Goal: Find specific page/section: Find specific page/section

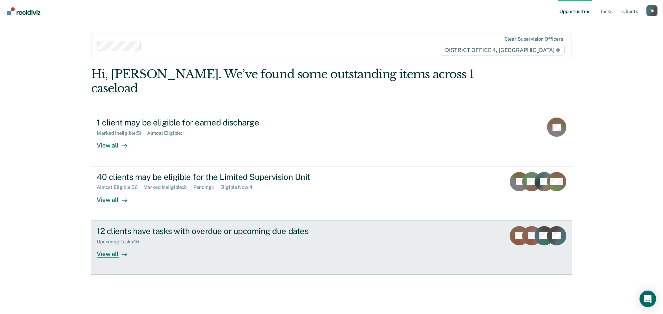
click at [109, 245] on div "View all" at bounding box center [116, 251] width 39 height 13
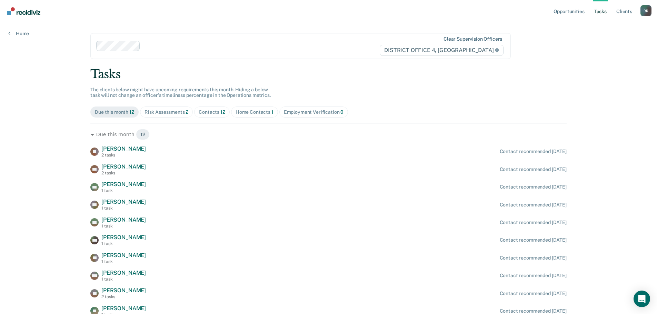
scroll to position [35, 0]
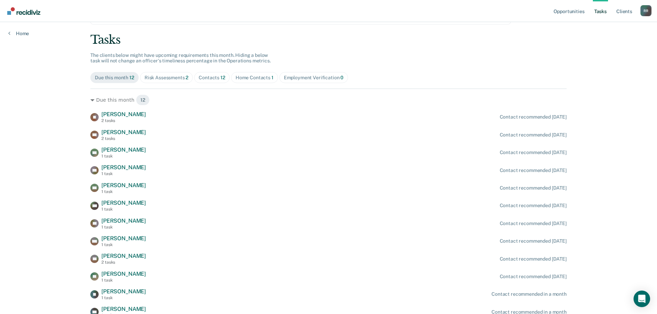
click at [214, 75] on div "Contacts 12" at bounding box center [212, 78] width 27 height 6
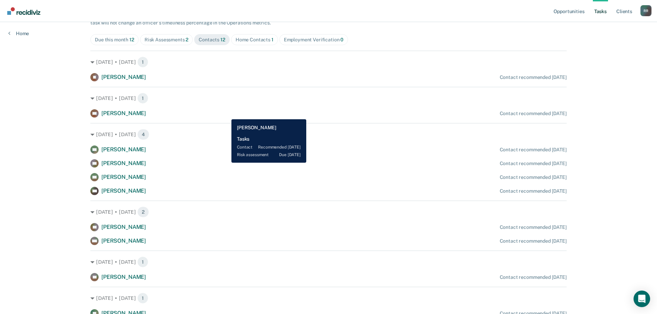
scroll to position [3, 0]
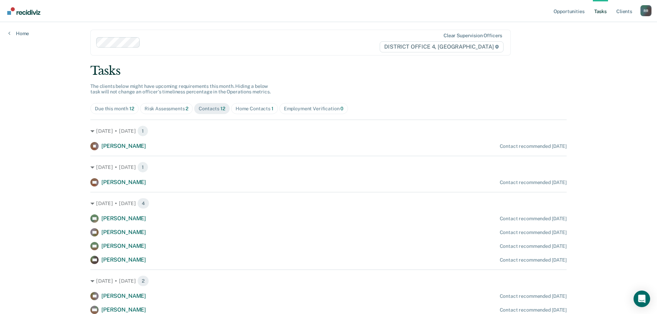
click at [126, 108] on div "Due this month 12" at bounding box center [114, 109] width 39 height 6
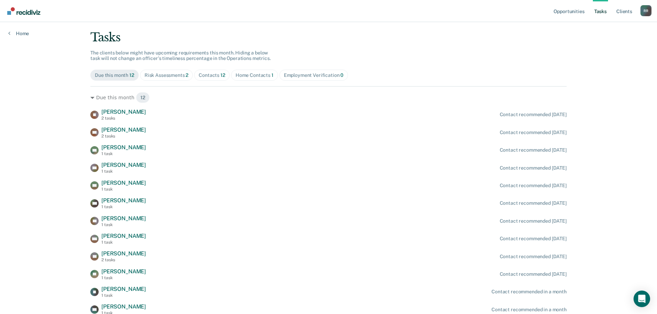
scroll to position [66, 0]
